Goal: Task Accomplishment & Management: Manage account settings

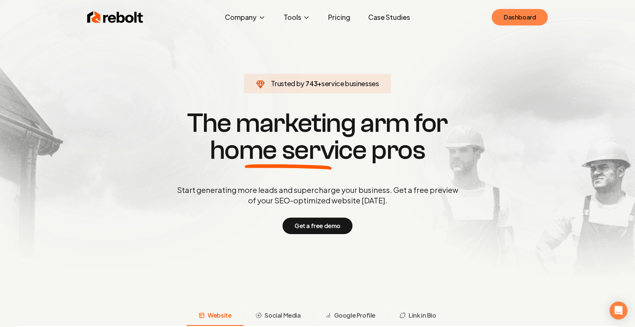
click at [522, 14] on link "Dashboard" at bounding box center [519, 17] width 56 height 16
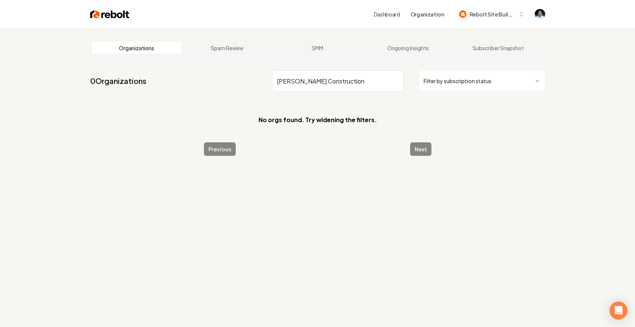
click at [279, 82] on input "[PERSON_NAME] Construction" at bounding box center [338, 80] width 132 height 21
click at [347, 79] on input "[PERSON_NAME] Construction" at bounding box center [338, 80] width 132 height 21
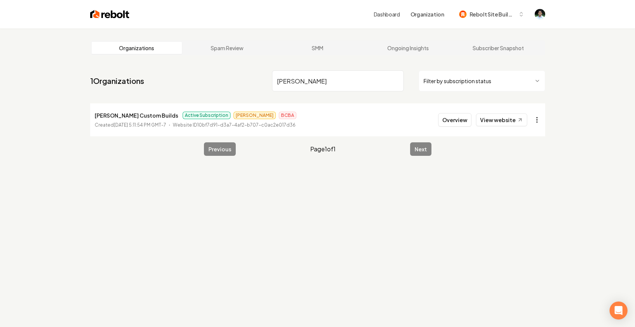
type input "[PERSON_NAME]"
click at [541, 116] on html "Dashboard Organization Rebolt Site Builder Organizations Spam Review SMM Ongoin…" at bounding box center [317, 163] width 635 height 327
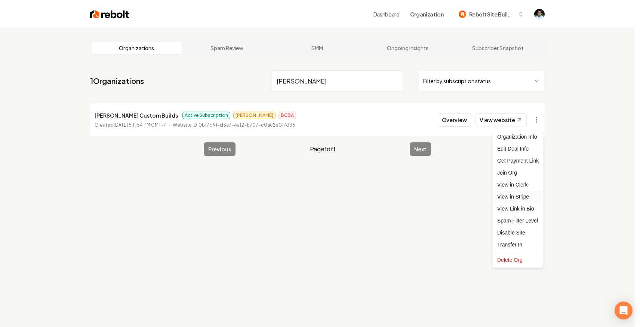
click at [520, 200] on link "View in Stripe" at bounding box center [518, 196] width 48 height 12
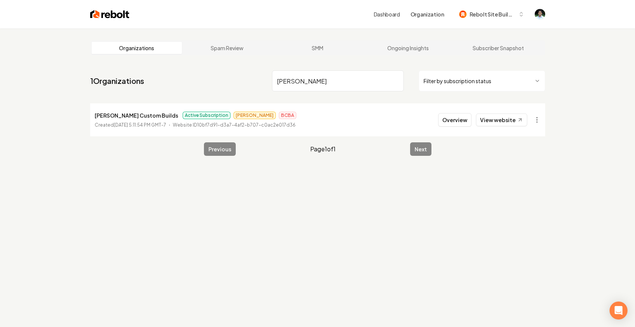
click at [392, 82] on input "[PERSON_NAME]" at bounding box center [338, 80] width 132 height 21
